Goal: Complete application form

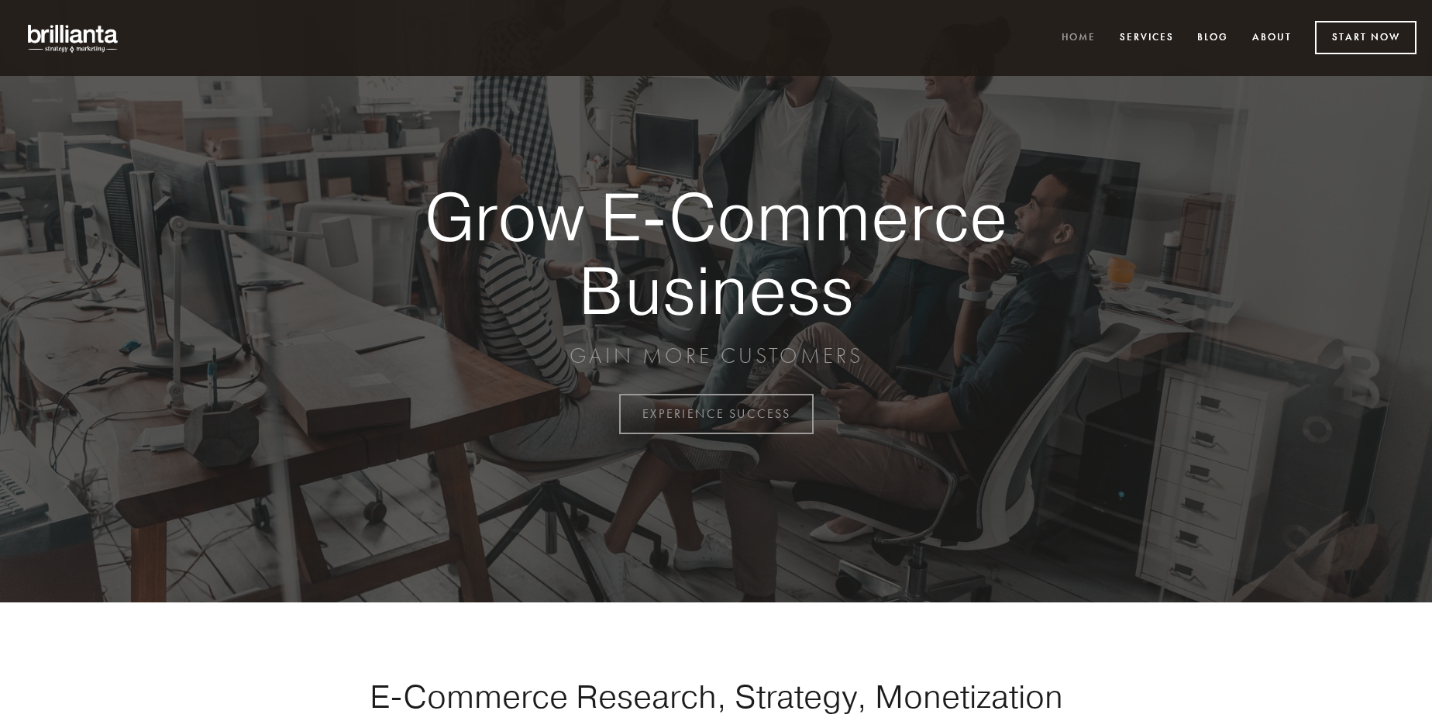
scroll to position [4062, 0]
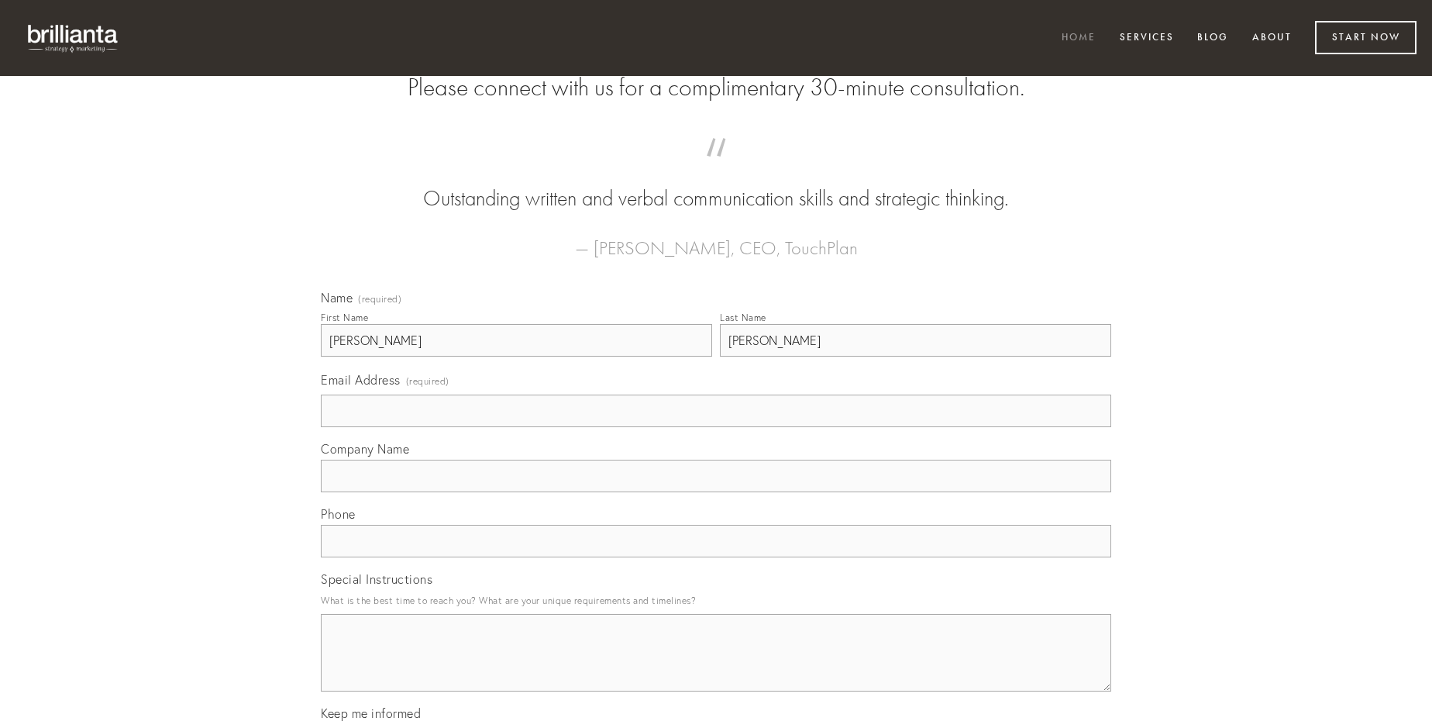
type input "[PERSON_NAME]"
click at [716, 427] on input "Email Address (required)" at bounding box center [716, 410] width 790 height 33
type input "[EMAIL_ADDRESS][DOMAIN_NAME]"
click at [716, 492] on input "Company Name" at bounding box center [716, 475] width 790 height 33
type input "[PERSON_NAME]"
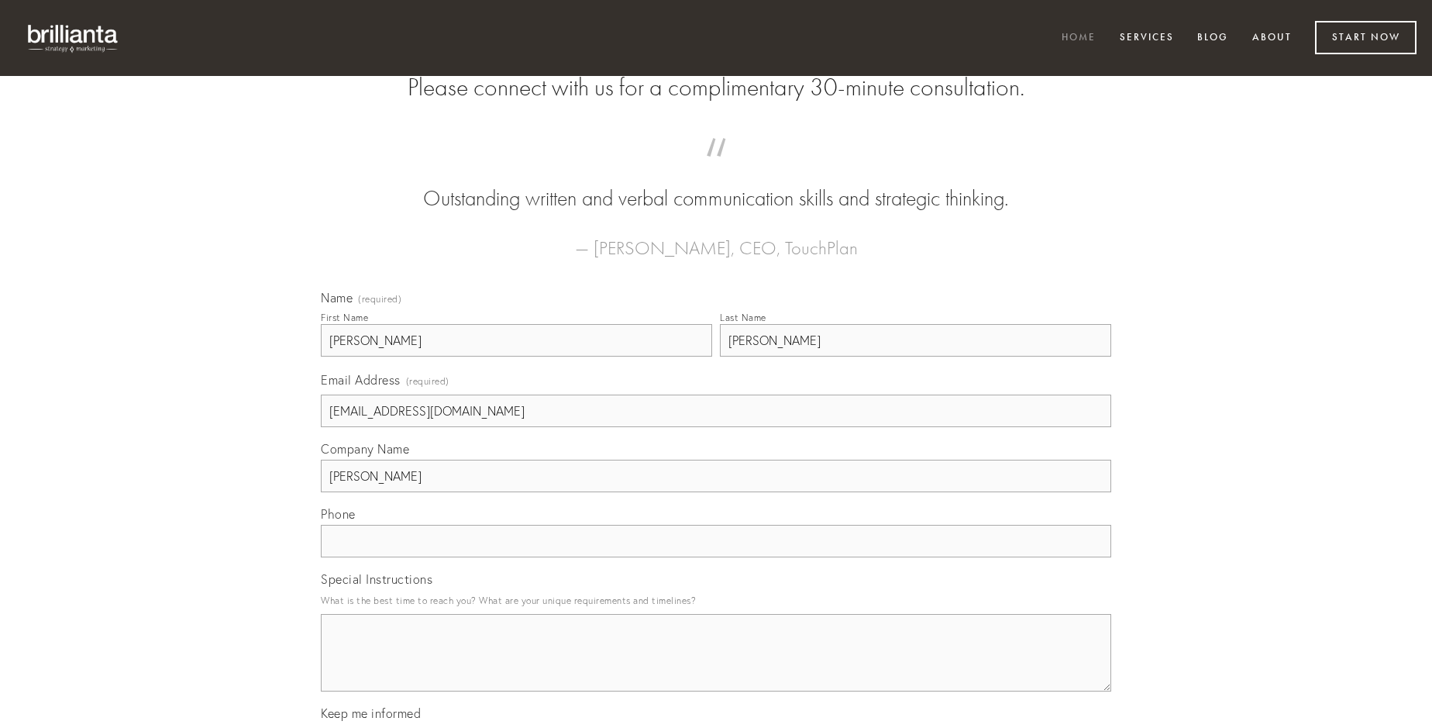
click at [716, 557] on input "text" at bounding box center [716, 541] width 790 height 33
click at [716, 666] on textarea "Special Instructions" at bounding box center [716, 652] width 790 height 77
type textarea "admoveo"
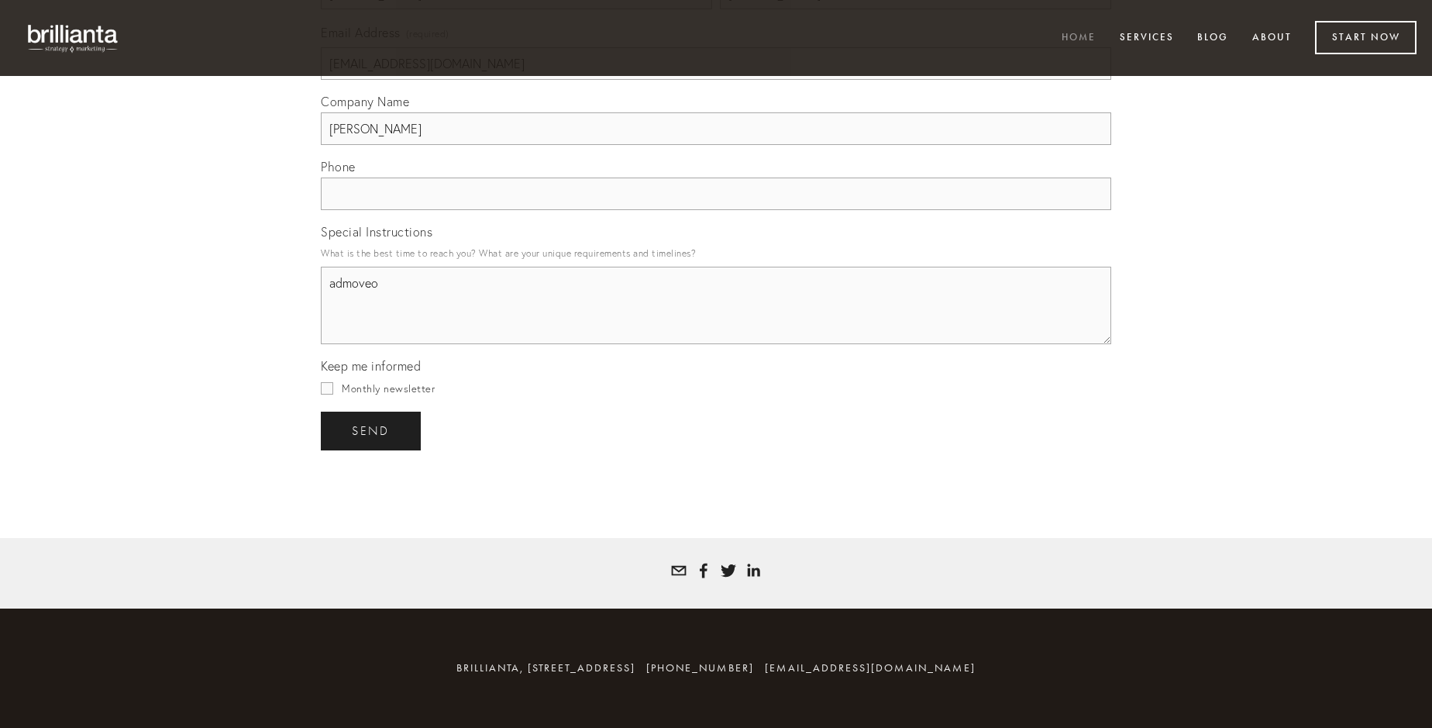
click at [372, 430] on span "send" at bounding box center [371, 431] width 38 height 14
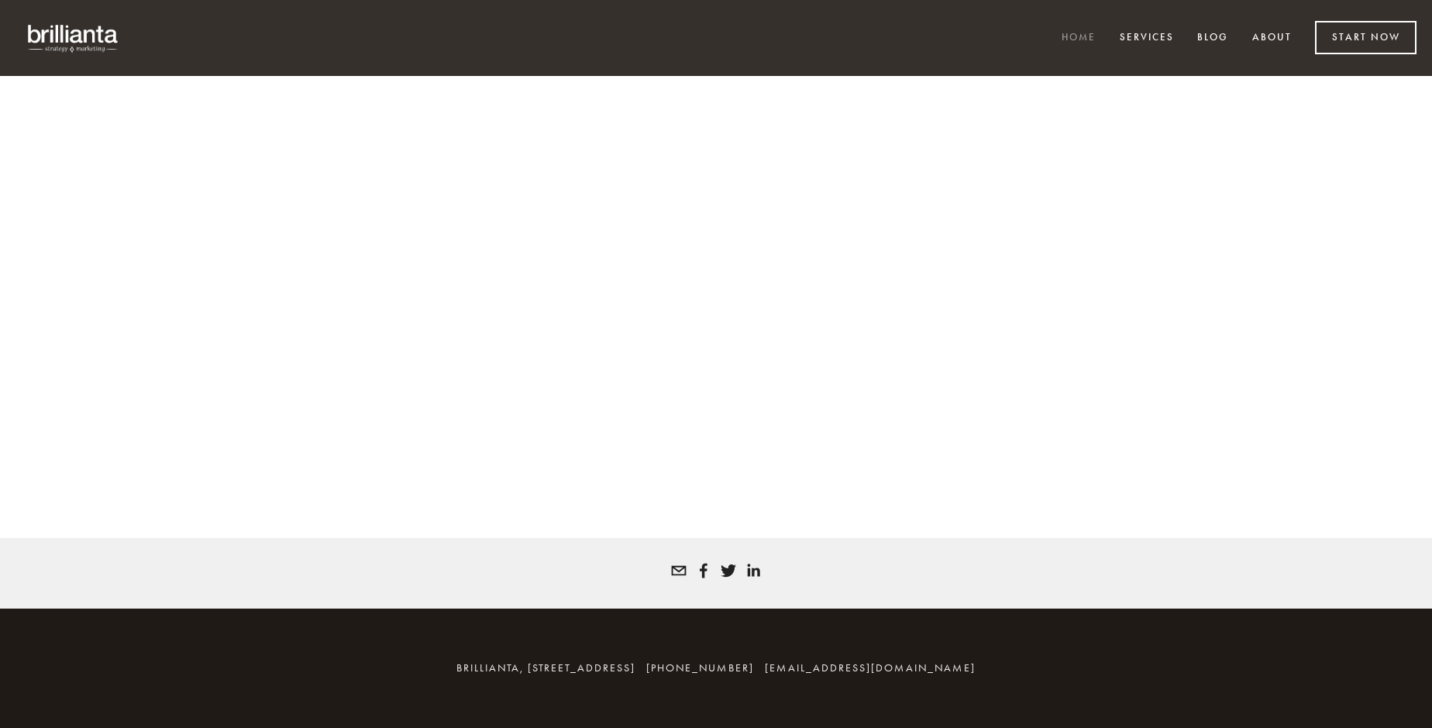
scroll to position [4041, 0]
